Goal: Information Seeking & Learning: Learn about a topic

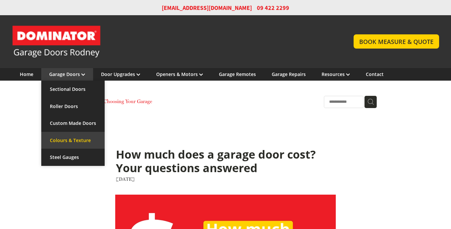
click at [63, 140] on link "Colours & Texture" at bounding box center [72, 140] width 63 height 17
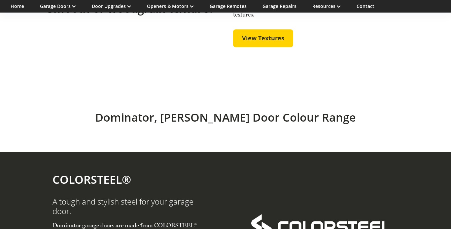
scroll to position [360, 0]
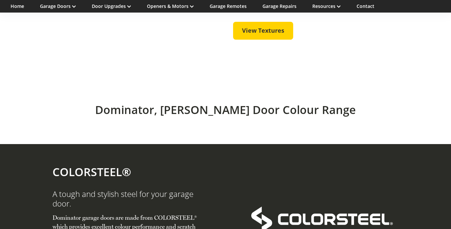
click at [129, 117] on h2 "Dominator, [PERSON_NAME] Door Colour Range" at bounding box center [225, 110] width 313 height 14
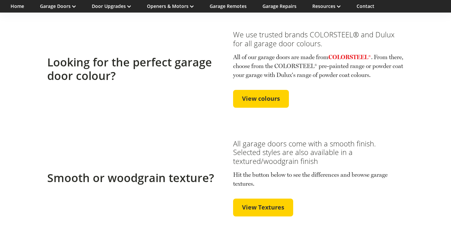
scroll to position [174, 0]
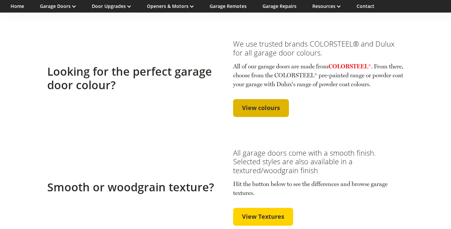
click at [246, 112] on span "View colours" at bounding box center [261, 107] width 38 height 7
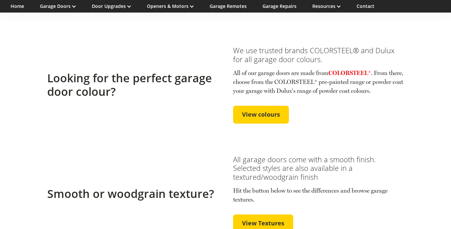
scroll to position [168, 0]
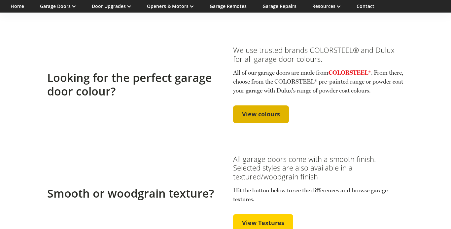
click at [260, 118] on span "View colours" at bounding box center [261, 114] width 38 height 7
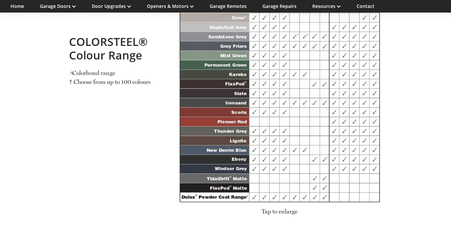
scroll to position [800, 0]
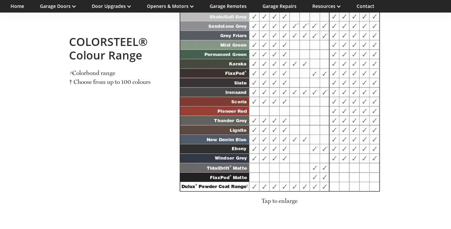
click at [270, 204] on span "Tap to enlarge" at bounding box center [280, 200] width 36 height 7
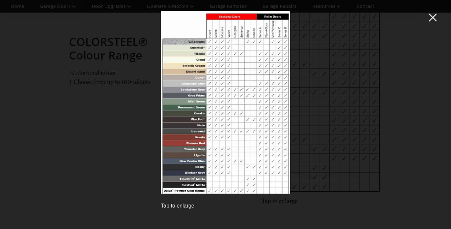
click at [204, 119] on img at bounding box center [225, 102] width 129 height 183
click at [167, 207] on div "Tap to enlarge" at bounding box center [225, 205] width 129 height 7
click at [432, 17] on span at bounding box center [433, 17] width 8 height 8
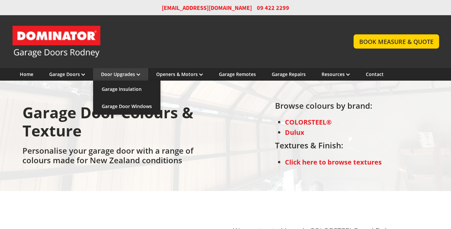
scroll to position [0, 0]
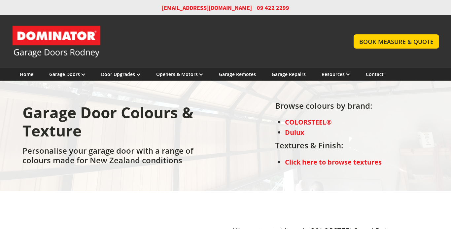
click at [298, 133] on strong "Dulux" at bounding box center [294, 132] width 19 height 9
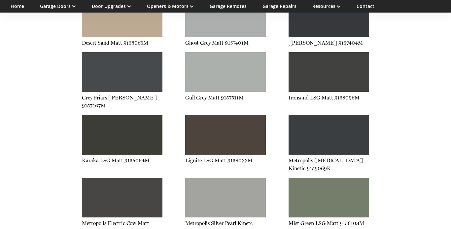
scroll to position [1428, 0]
click at [223, 120] on div at bounding box center [225, 135] width 81 height 40
click at [224, 157] on p "Lignite LSG Matt 9158033M" at bounding box center [225, 161] width 81 height 8
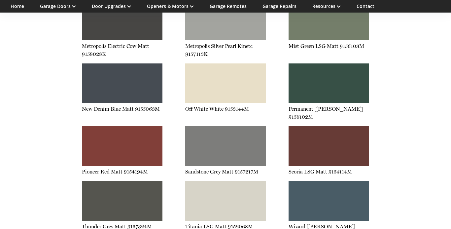
scroll to position [1606, 0]
click at [329, 126] on div at bounding box center [329, 146] width 81 height 40
click at [324, 137] on div at bounding box center [329, 146] width 81 height 40
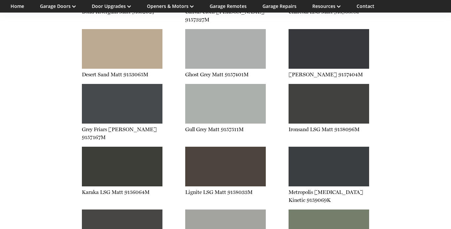
scroll to position [1398, 0]
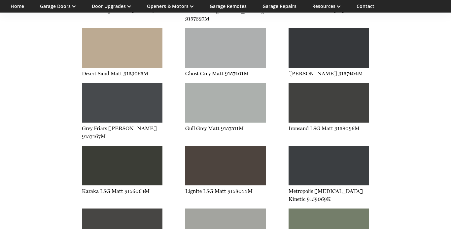
click at [228, 150] on div at bounding box center [225, 166] width 81 height 40
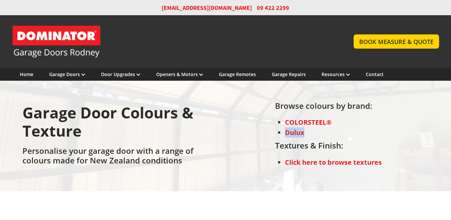
scroll to position [0, 0]
click at [230, 125] on div "Garage Door Colours & Texture Personalise your garage door with a range of colo…" at bounding box center [225, 136] width 427 height 91
